Goal: Task Accomplishment & Management: Manage account settings

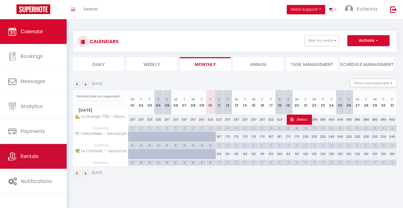
click at [24, 159] on span "Rentals" at bounding box center [30, 155] width 18 height 7
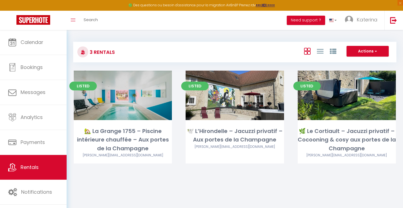
click at [125, 98] on link "Edit" at bounding box center [122, 95] width 33 height 11
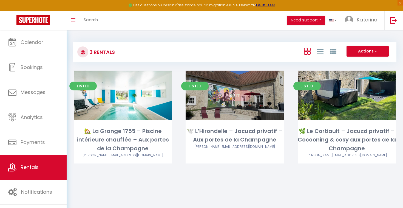
click at [234, 94] on link "Edit" at bounding box center [234, 95] width 33 height 11
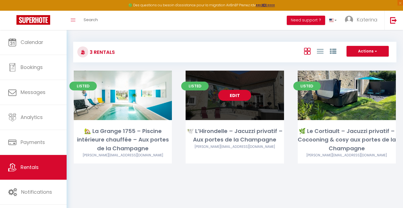
click at [234, 94] on link "Edit" at bounding box center [234, 95] width 33 height 11
select select "3"
select select "2"
select select "1"
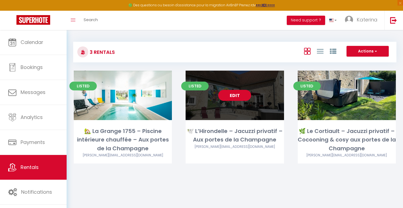
select select "1"
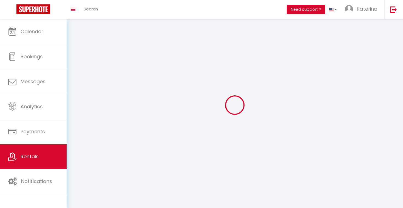
select select
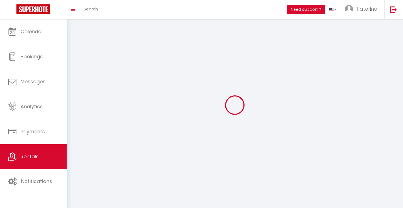
checkbox input "false"
select select
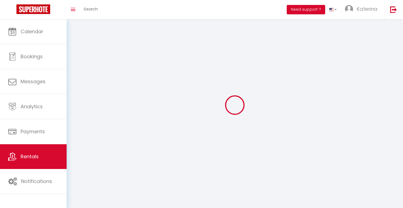
select select
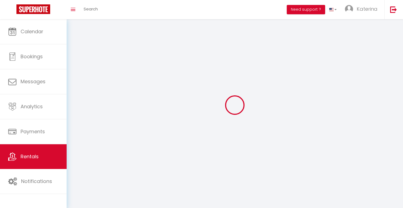
select select
checkbox input "false"
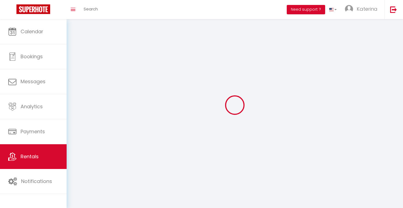
select select
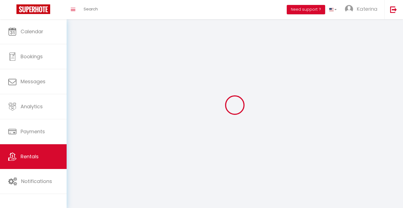
select select
checkbox input "false"
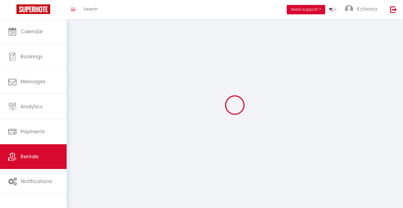
checkbox input "false"
select select
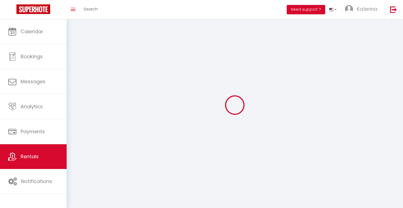
select select
checkbox input "false"
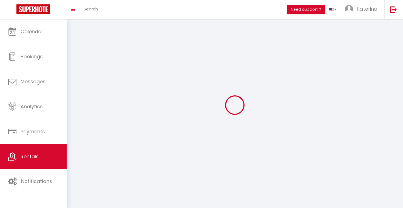
checkbox input "false"
select select
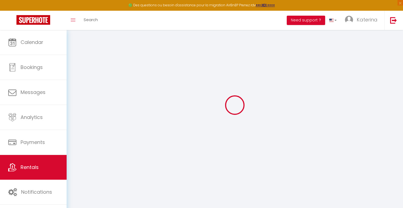
checkbox input "false"
checkbox input "true"
select select "15:00"
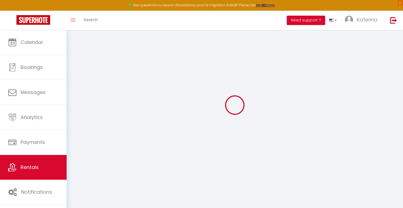
select select
select select "11:00"
select select "30"
select select "15"
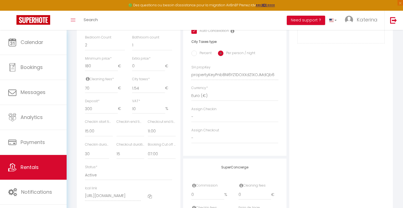
scroll to position [214, 0]
click at [162, 152] on select "No Limit 01:00 02:00 03:00 04:00 05:00 06:00 07:00 08:00 09:00 10:00 11:00 12:00" at bounding box center [162, 152] width 28 height 10
click at [148, 147] on select "No Limit 01:00 02:00 03:00 04:00 05:00 06:00 07:00 08:00 09:00 10:00 11:00 12:00" at bounding box center [162, 152] width 28 height 10
click at [162, 153] on select "No Limit 01:00 02:00 03:00 04:00 05:00 06:00 07:00 08:00 09:00 10:00 11:00 12:00" at bounding box center [162, 152] width 28 height 10
select select "16:00"
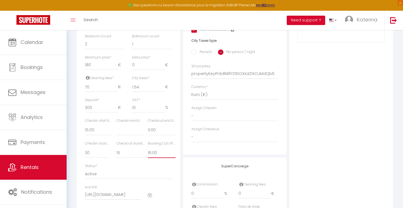
click at [148, 147] on select "No Limit 01:00 02:00 03:00 04:00 05:00 06:00 07:00 08:00 09:00 10:00 11:00 12:00" at bounding box center [162, 152] width 28 height 10
select select
checkbox input "false"
checkbox input "true"
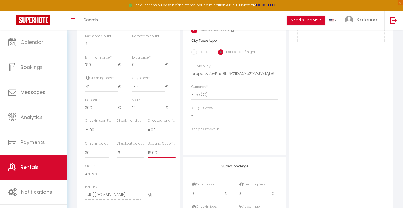
checkbox input "true"
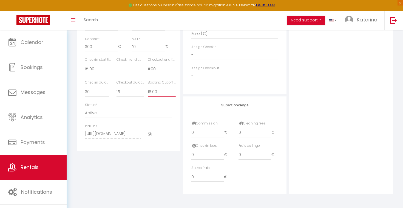
click input "Save" at bounding box center [0, 0] width 0 height 0
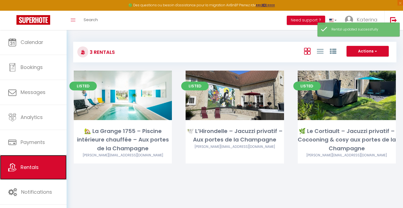
click at [30, 161] on link "Rentals" at bounding box center [33, 167] width 67 height 25
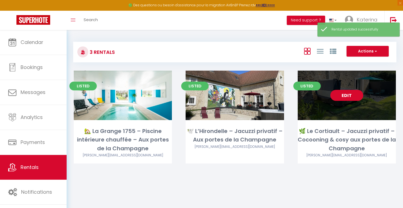
click at [346, 96] on link "Edit" at bounding box center [346, 95] width 33 height 11
click at [342, 104] on div "Edit" at bounding box center [347, 94] width 98 height 49
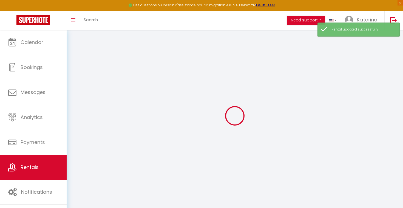
scroll to position [30, 0]
